Goal: Task Accomplishment & Management: Manage account settings

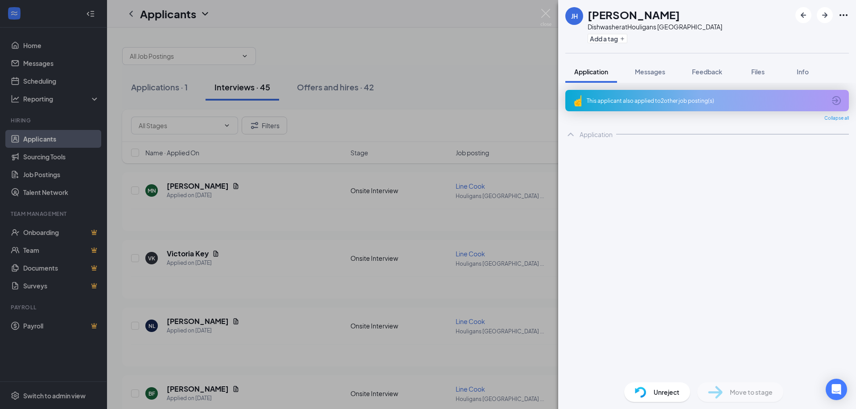
click at [318, 27] on div "JH [PERSON_NAME] Dishwasher at [GEOGRAPHIC_DATA] [GEOGRAPHIC_DATA] Add a tag Ap…" at bounding box center [428, 204] width 856 height 409
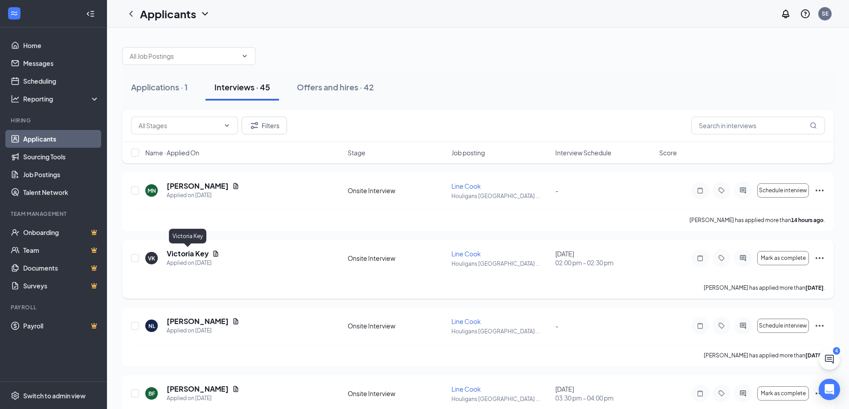
click at [188, 253] on h5 "Victoria Key" at bounding box center [188, 254] width 42 height 10
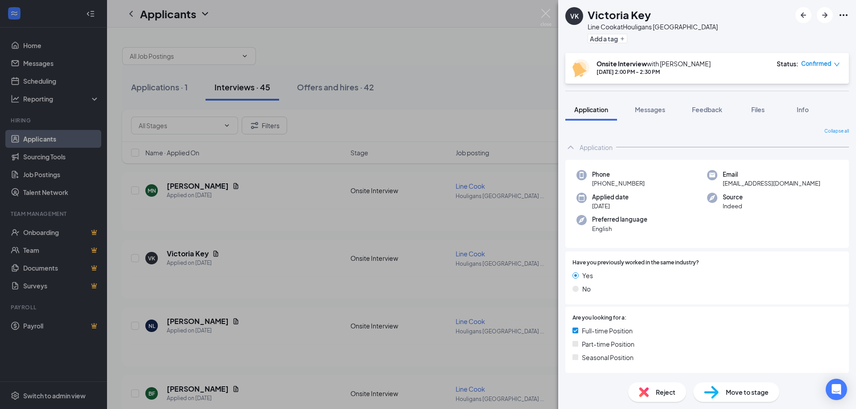
click at [498, 70] on div "VK Victoria Key Line Cook at [GEOGRAPHIC_DATA] [GEOGRAPHIC_DATA] Add a tag Onsi…" at bounding box center [428, 204] width 856 height 409
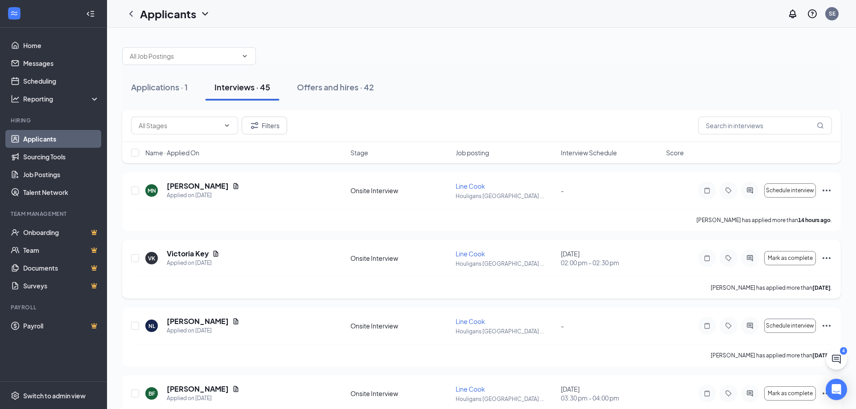
click at [235, 274] on div "VK Victoria Key Applied on [DATE] Onsite Interview Line Cook Houligans [GEOGRAP…" at bounding box center [481, 263] width 700 height 28
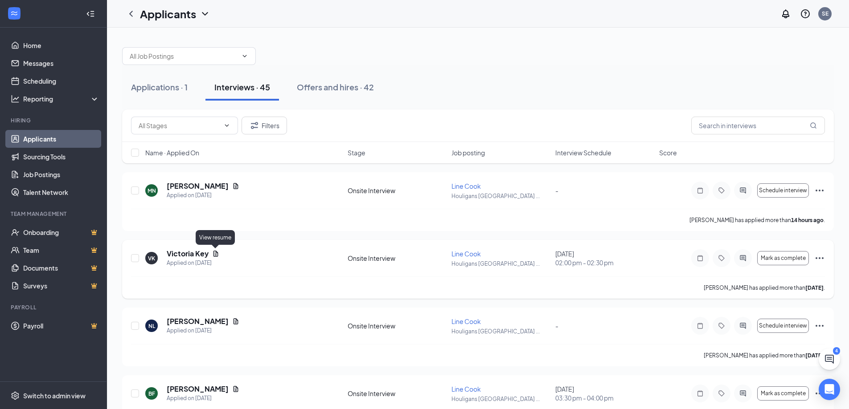
click at [216, 253] on icon "Document" at bounding box center [215, 254] width 5 height 6
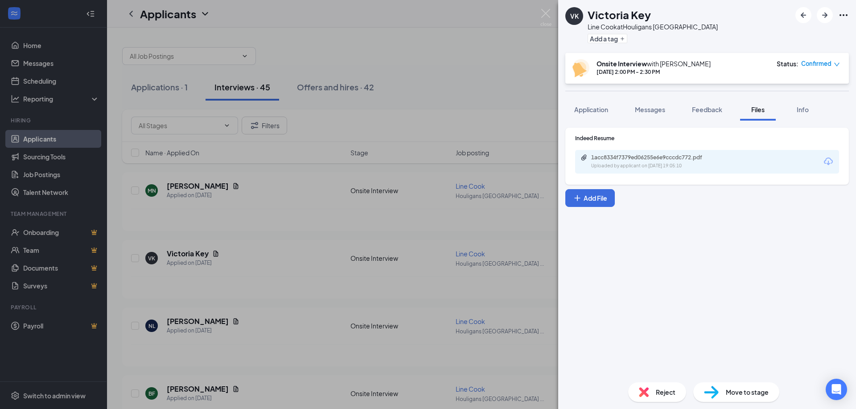
click at [727, 170] on div "1acc8334f7379ed06255e6e9cccdc772.pdf Uploaded by applicant on [DATE] 19:05:10" at bounding box center [707, 162] width 264 height 24
click at [828, 160] on icon "Download" at bounding box center [828, 161] width 11 height 11
